Goal: Find specific page/section: Find specific page/section

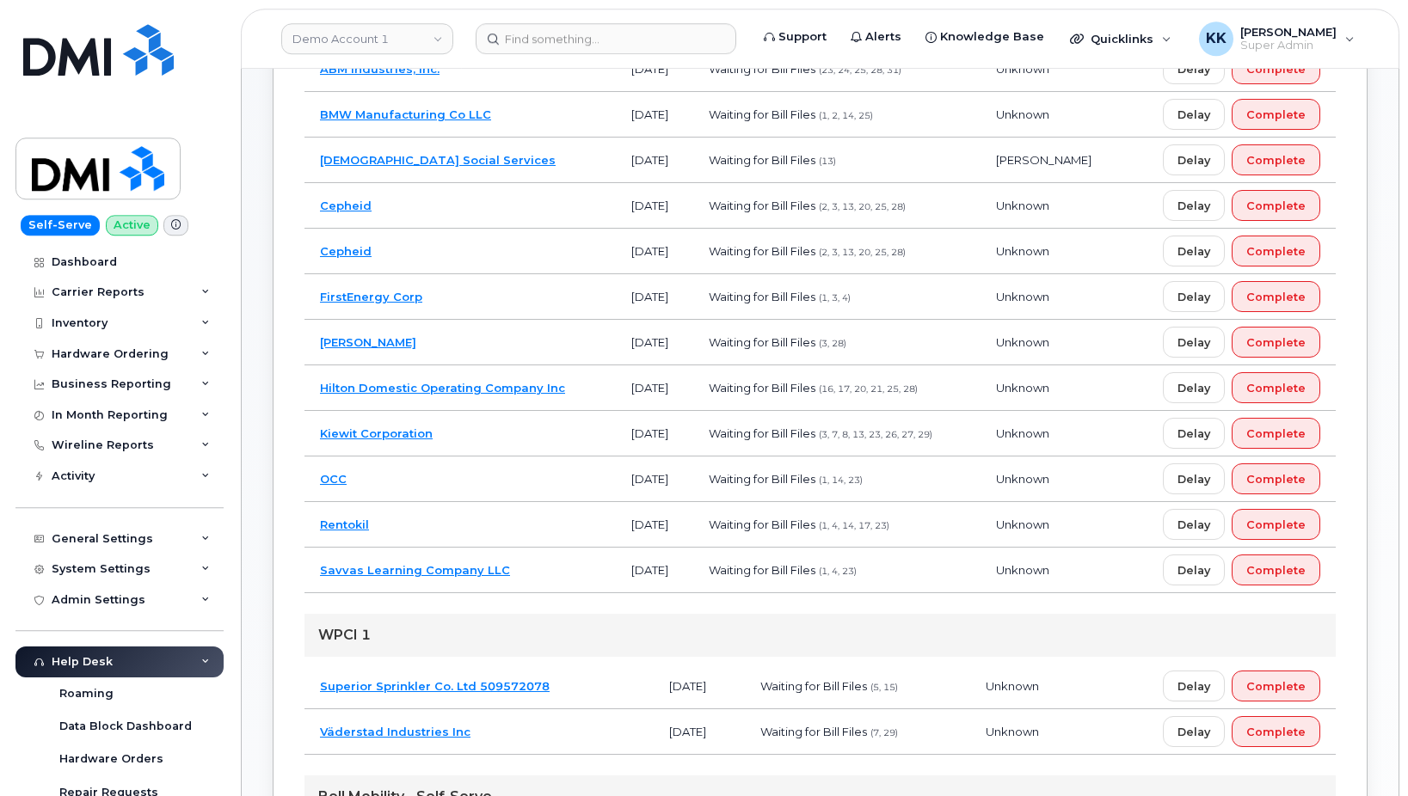
scroll to position [383, 0]
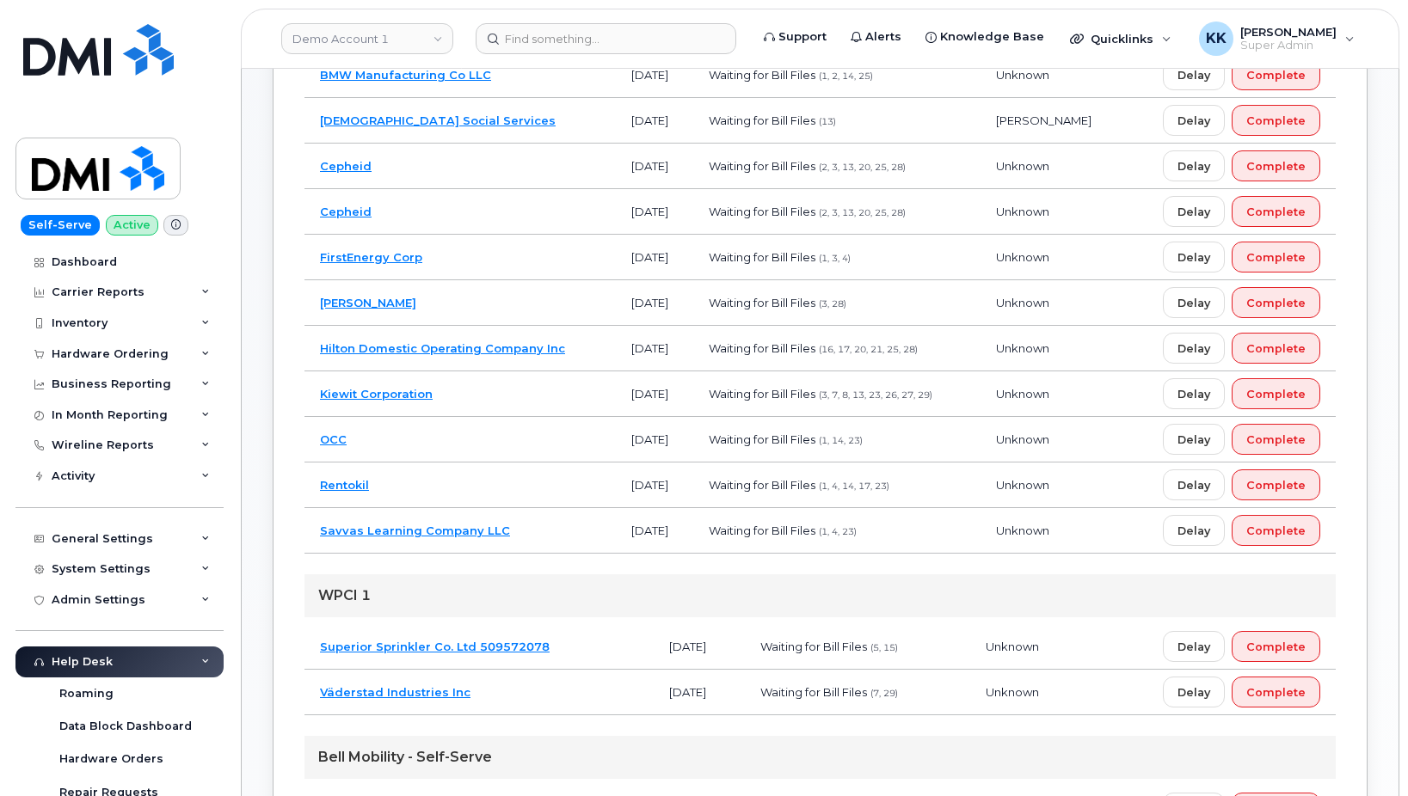
click at [535, 531] on td "Savvas Learning Company LLC" at bounding box center [459, 531] width 311 height 46
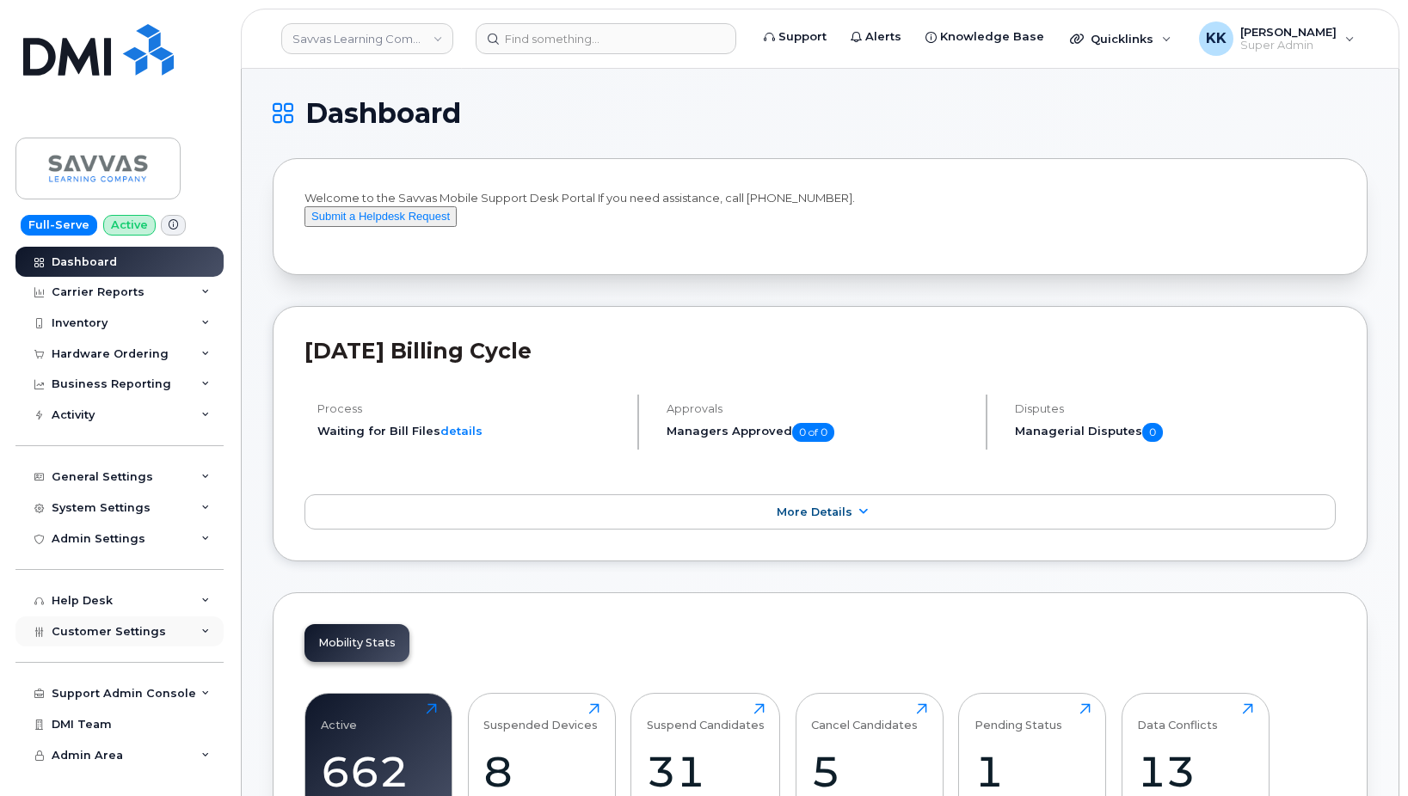
click at [126, 635] on span "Customer Settings" at bounding box center [109, 631] width 114 height 13
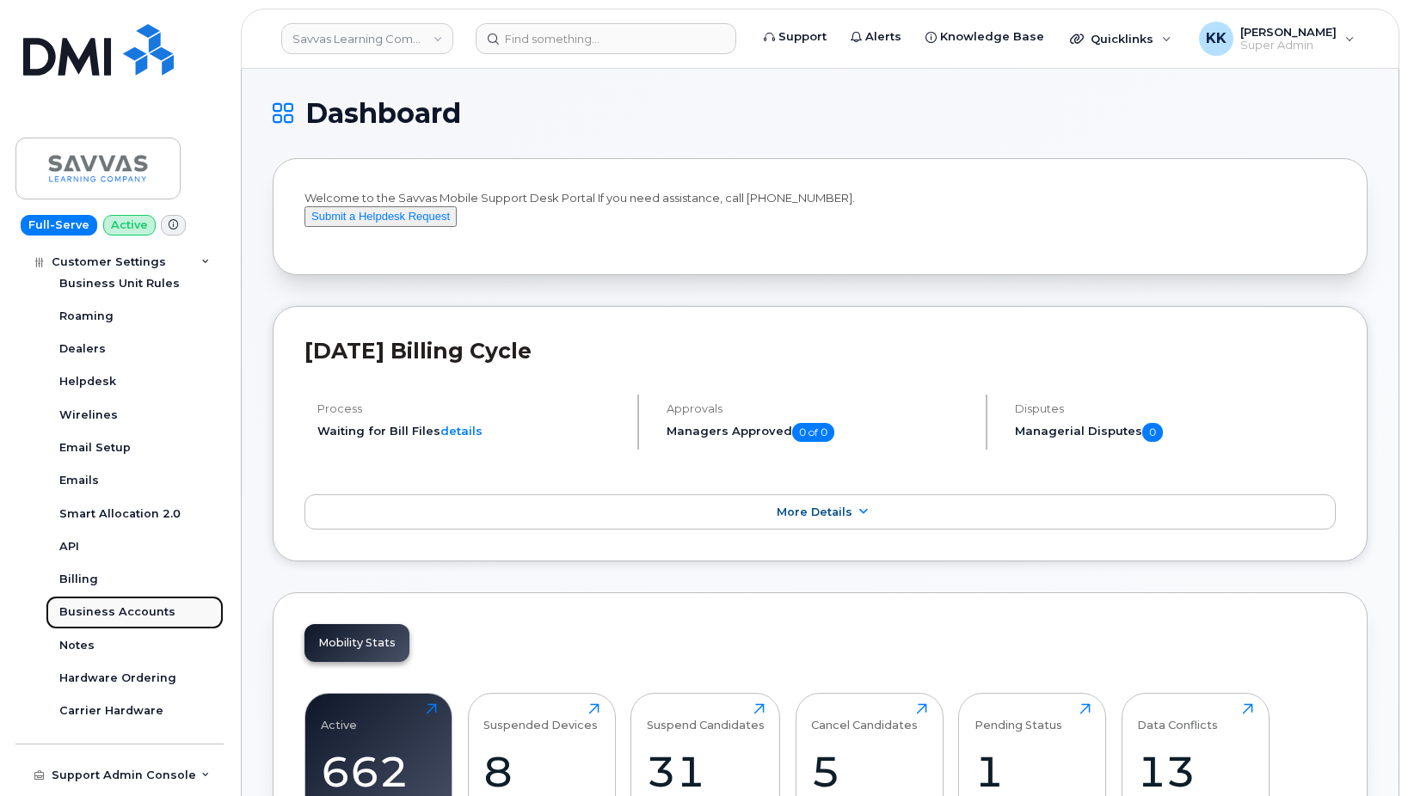
click at [119, 602] on link "Business Accounts" at bounding box center [135, 612] width 178 height 33
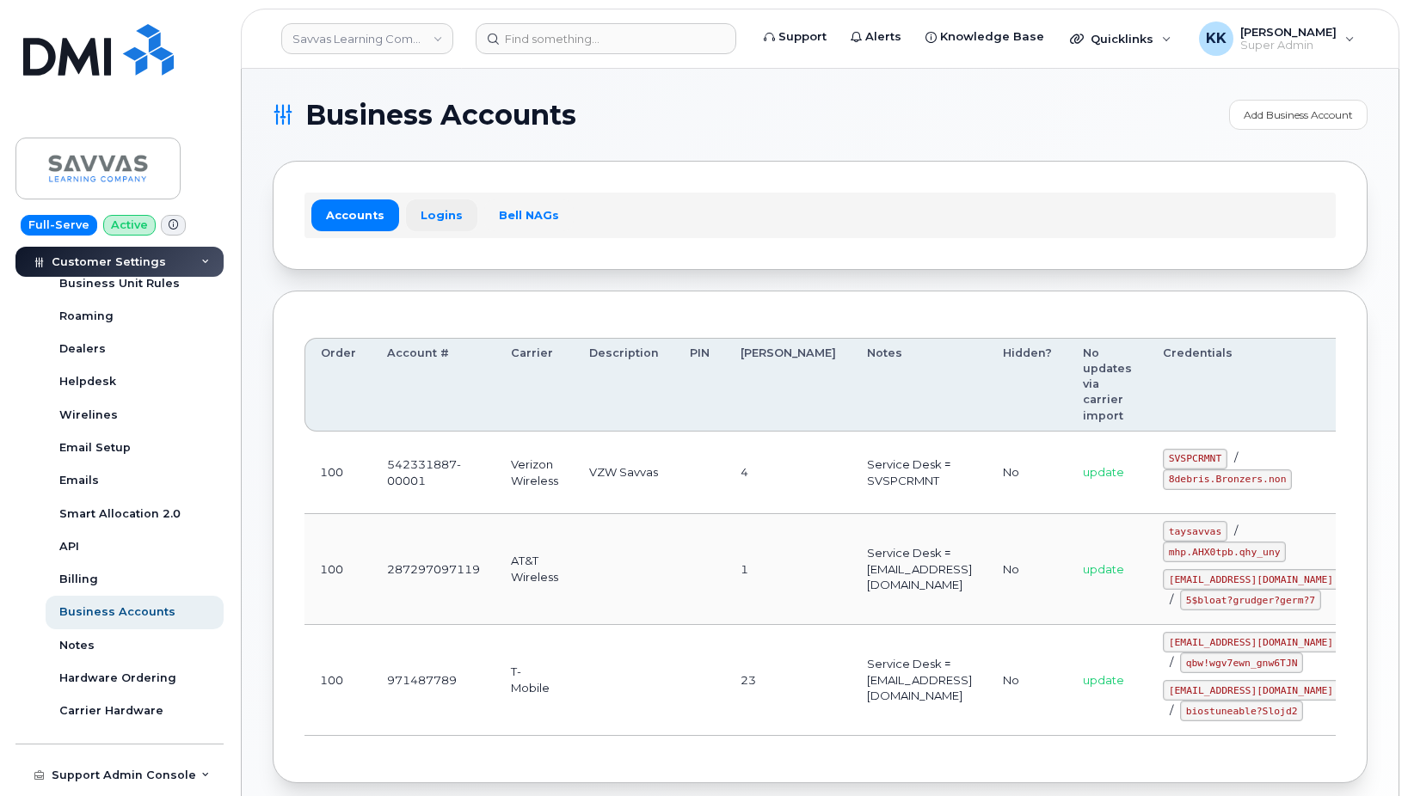
click at [431, 206] on link "Logins" at bounding box center [441, 215] width 71 height 31
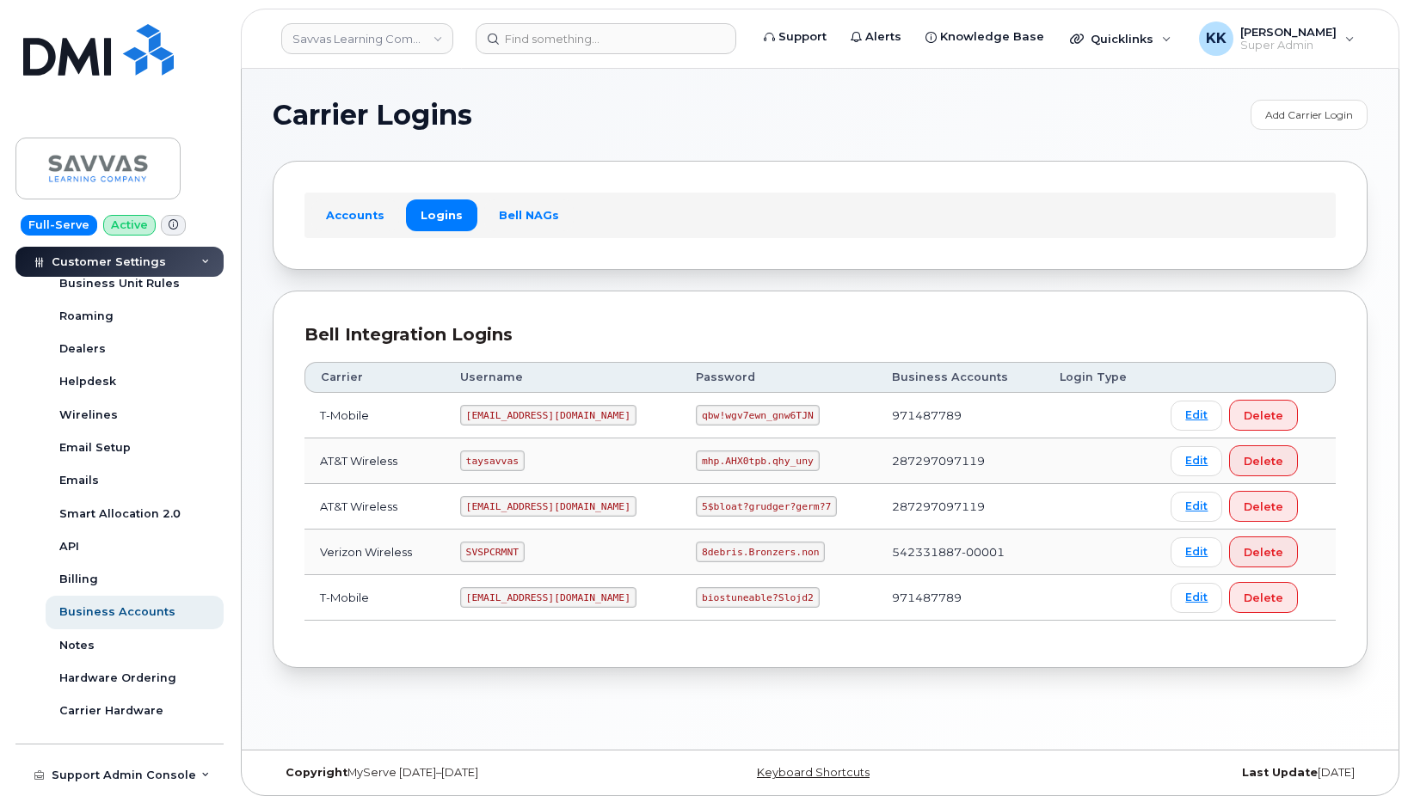
click at [525, 507] on code "savvas@dminc.com" at bounding box center [548, 506] width 176 height 21
click at [696, 503] on code "5$bloat?grudger?germ?7" at bounding box center [766, 506] width 141 height 21
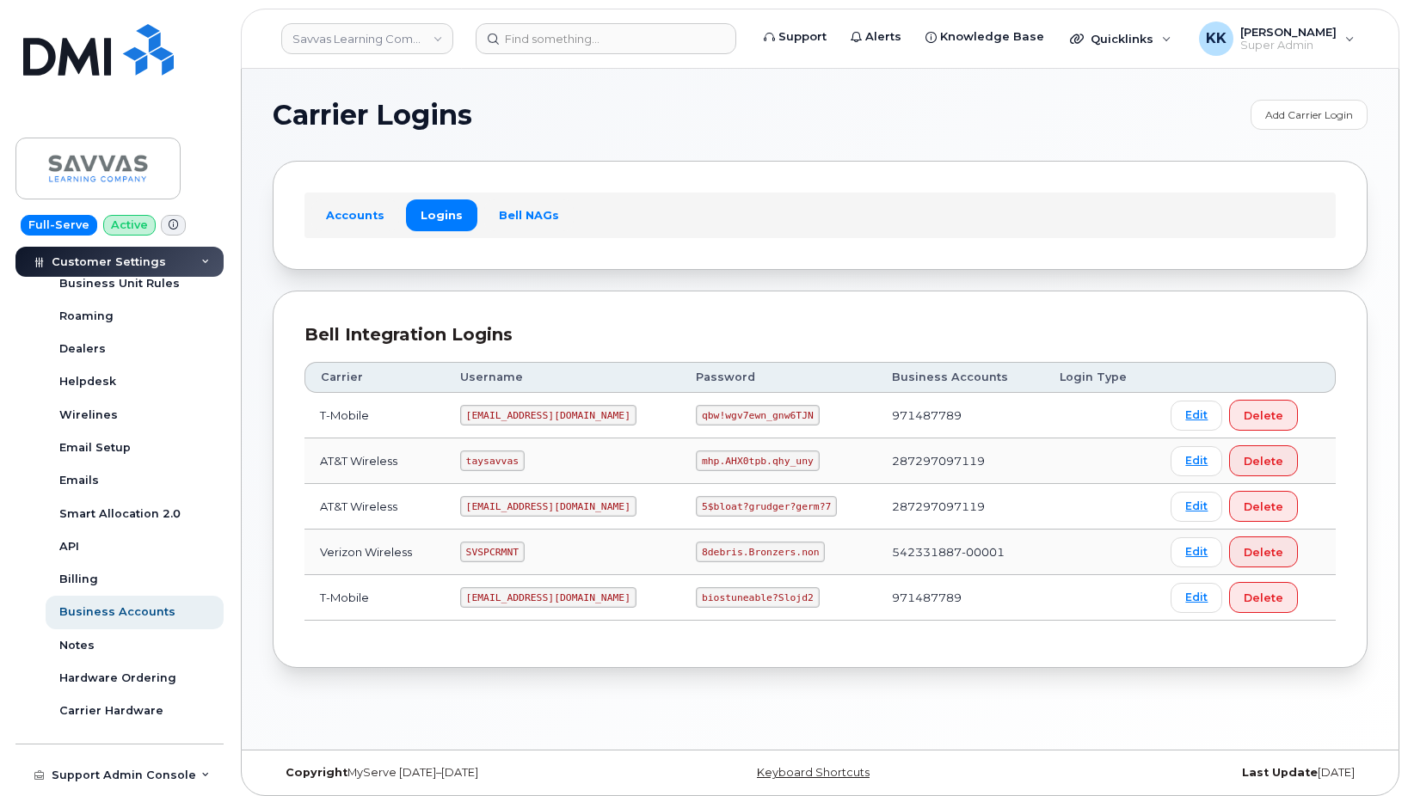
click at [696, 503] on code "5$bloat?grudger?germ?7" at bounding box center [766, 506] width 141 height 21
